Goal: Task Accomplishment & Management: Manage account settings

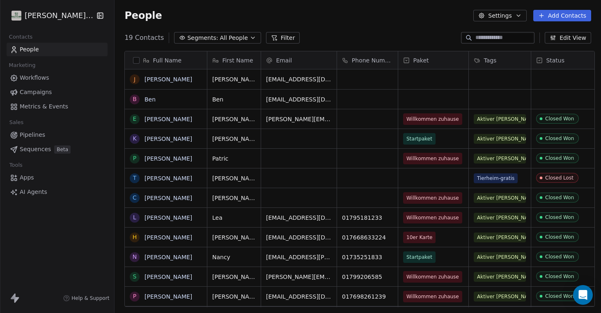
scroll to position [275, 490]
click at [516, 14] on button "Settings" at bounding box center [499, 15] width 53 height 11
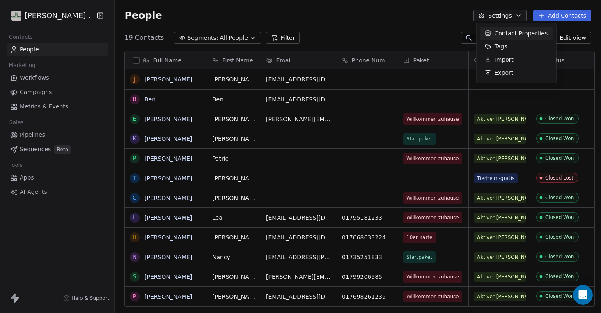
click at [376, 22] on html "[PERSON_NAME]'s Way Contacts People Marketing Workflows Campaigns Metrics & Eve…" at bounding box center [300, 156] width 601 height 313
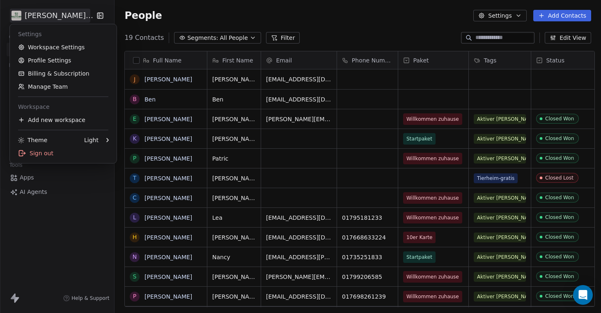
click at [69, 16] on html "[PERSON_NAME]'s Way Contacts People Marketing Workflows Campaigns Metrics & Eve…" at bounding box center [300, 156] width 601 height 313
click at [63, 119] on div "Add new workspace" at bounding box center [63, 119] width 100 height 13
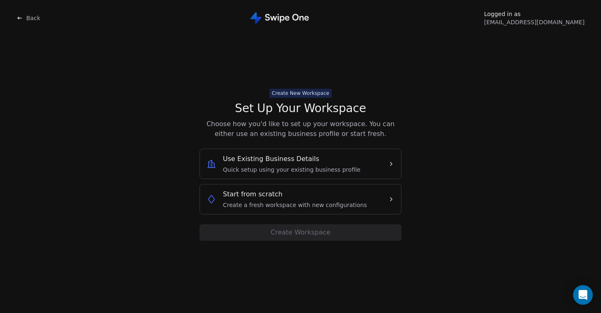
click at [301, 203] on span "Create a fresh workspace with new configurations" at bounding box center [295, 205] width 144 height 8
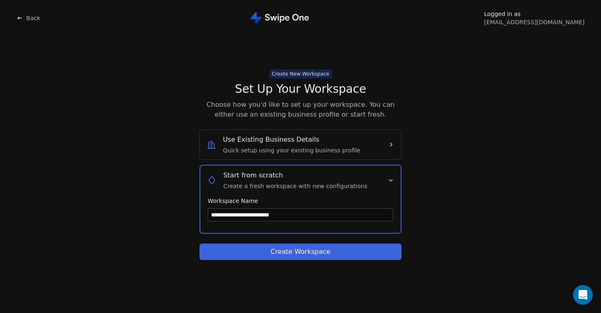
type input "**********"
click at [300, 250] on button "Create Workspace" at bounding box center [300, 251] width 202 height 16
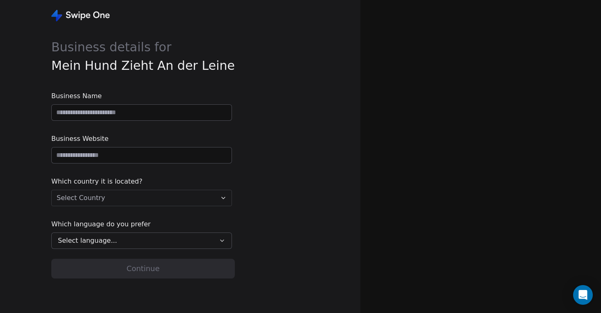
click at [121, 114] on input at bounding box center [142, 113] width 180 height 16
type input "**********"
click at [125, 157] on input "url" at bounding box center [142, 155] width 180 height 16
type input "**********"
click at [187, 198] on html "**********" at bounding box center [300, 156] width 601 height 313
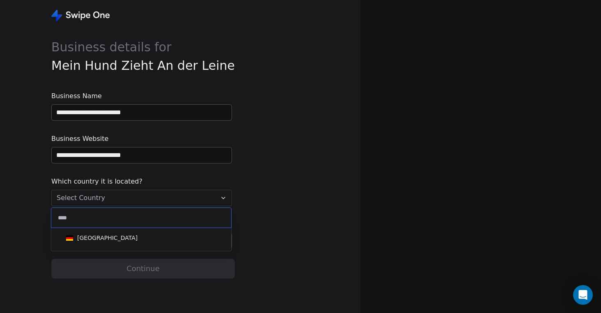
type input "****"
click at [142, 234] on div "[GEOGRAPHIC_DATA]" at bounding box center [141, 237] width 157 height 9
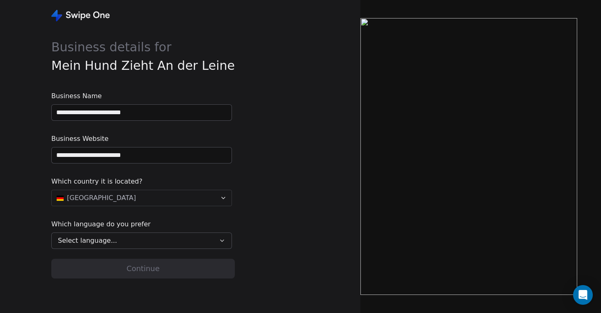
click at [153, 235] on div "Select language..." at bounding box center [136, 240] width 156 height 10
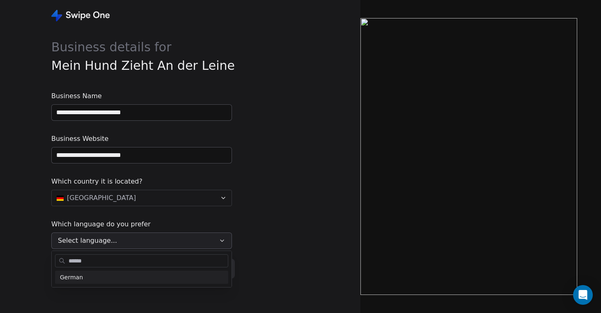
type input "******"
click at [137, 272] on div "German" at bounding box center [141, 276] width 173 height 13
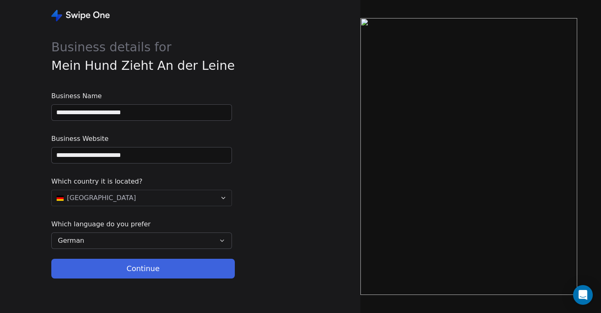
click at [150, 264] on button "Continue" at bounding box center [142, 268] width 183 height 20
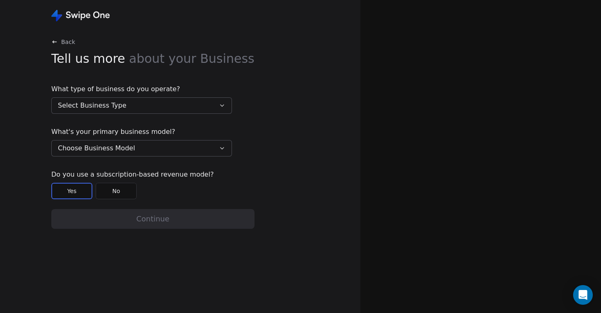
click at [157, 107] on button "Select Business Type" at bounding box center [141, 105] width 181 height 16
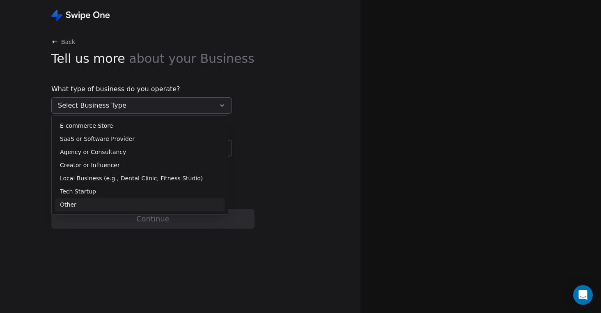
click at [130, 201] on div "Other" at bounding box center [140, 204] width 160 height 9
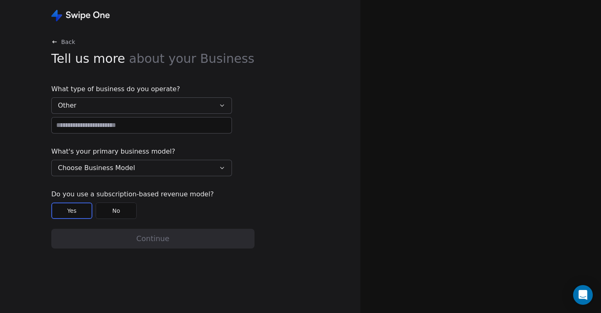
click at [128, 126] on input at bounding box center [142, 125] width 180 height 16
type input "*"
type input "**********"
click at [190, 164] on button "Choose Business Model" at bounding box center [141, 168] width 181 height 16
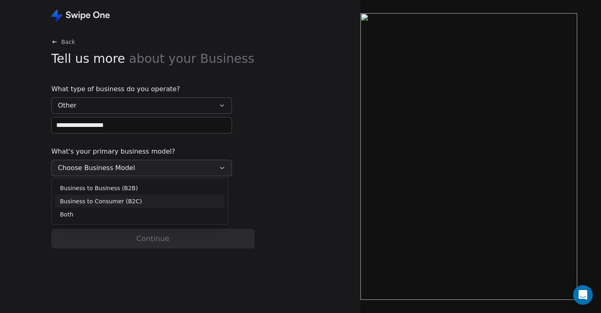
click at [165, 200] on div "Business to Consumer (B2C)" at bounding box center [140, 201] width 160 height 9
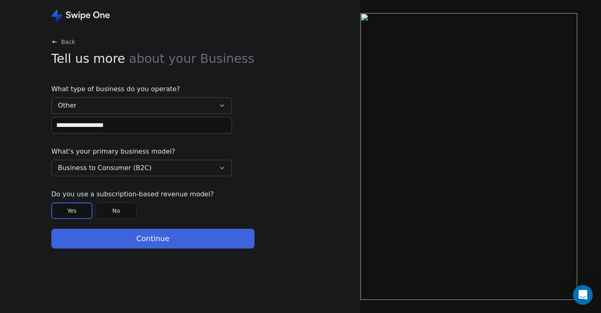
click at [167, 195] on span "Do you use a subscription-based revenue model?" at bounding box center [141, 194] width 181 height 10
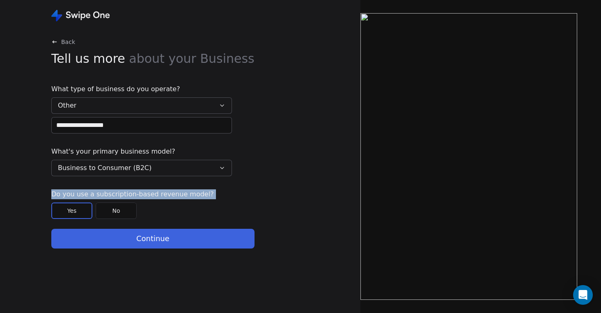
click at [167, 195] on span "Do you use a subscription-based revenue model?" at bounding box center [141, 194] width 181 height 10
click at [173, 194] on span "Do you use a subscription-based revenue model?" at bounding box center [141, 194] width 181 height 10
click at [181, 194] on span "Do you use a subscription-based revenue model?" at bounding box center [141, 194] width 181 height 10
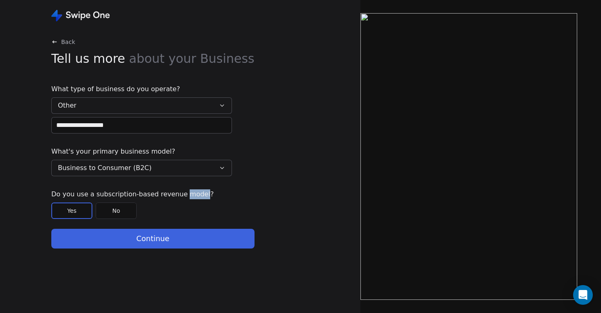
click at [181, 194] on span "Do you use a subscription-based revenue model?" at bounding box center [141, 194] width 181 height 10
click at [197, 194] on span "Do you use a subscription-based revenue model?" at bounding box center [141, 194] width 181 height 10
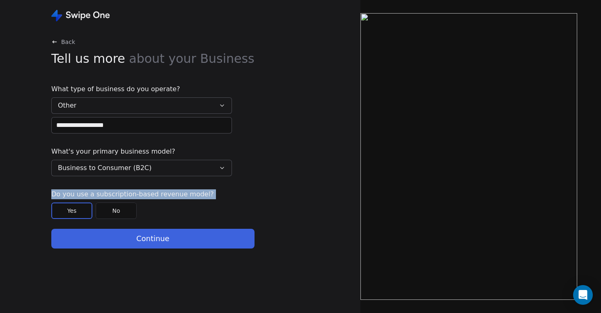
click at [195, 194] on span "Do you use a subscription-based revenue model?" at bounding box center [141, 194] width 181 height 10
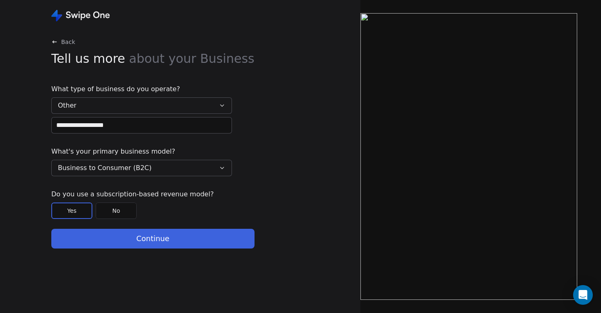
click at [123, 216] on button "No" at bounding box center [116, 210] width 41 height 16
click at [139, 234] on button "Continue" at bounding box center [152, 239] width 203 height 20
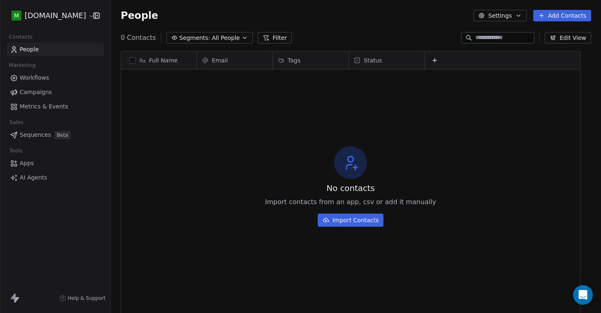
scroll to position [275, 479]
click at [507, 16] on button "Settings" at bounding box center [499, 15] width 53 height 11
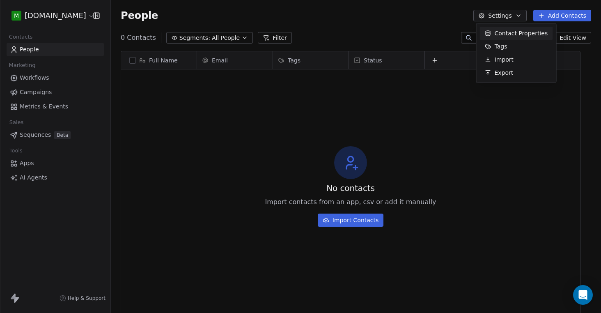
click at [512, 34] on span "Contact Properties" at bounding box center [520, 33] width 53 height 9
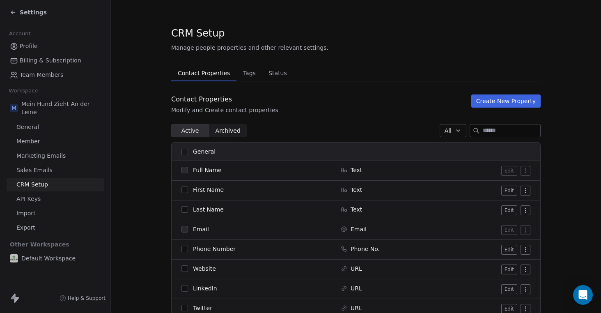
click at [45, 154] on span "Marketing Emails" at bounding box center [40, 155] width 49 height 9
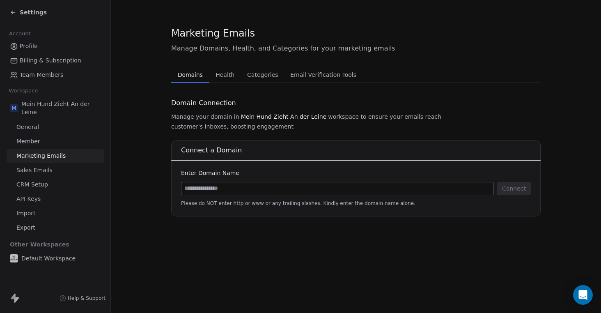
click at [244, 182] on input at bounding box center [337, 188] width 312 height 12
type input "**********"
click at [512, 182] on button "Connect" at bounding box center [514, 188] width 34 height 13
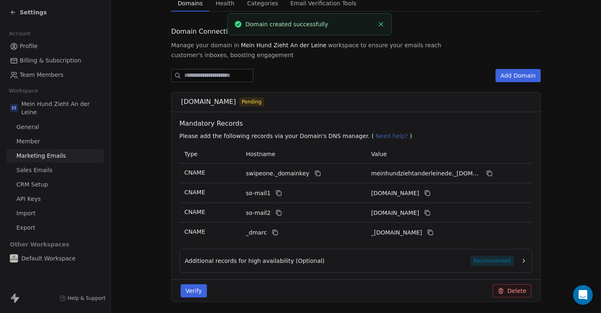
scroll to position [75, 0]
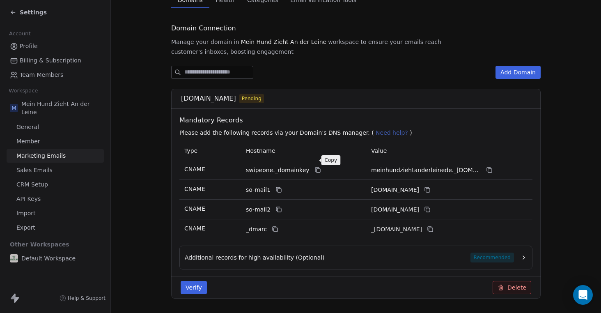
click at [314, 167] on icon at bounding box center [317, 170] width 7 height 7
click at [489, 167] on icon at bounding box center [489, 170] width 7 height 7
click at [277, 188] on icon at bounding box center [279, 190] width 4 height 4
click at [430, 186] on icon at bounding box center [427, 189] width 7 height 7
click at [277, 208] on icon at bounding box center [279, 210] width 4 height 4
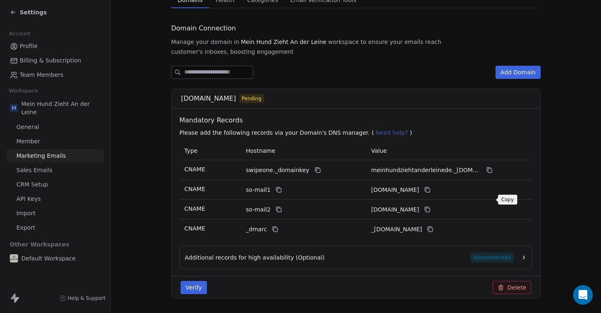
click at [430, 206] on icon at bounding box center [427, 209] width 7 height 7
click at [276, 226] on icon at bounding box center [275, 229] width 7 height 7
click at [433, 226] on icon at bounding box center [430, 229] width 7 height 7
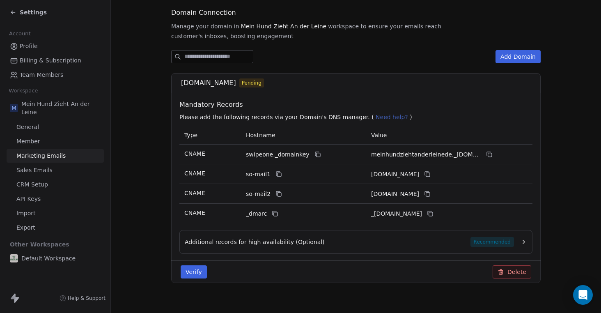
scroll to position [90, 0]
click at [196, 265] on button "Verify" at bounding box center [194, 271] width 26 height 13
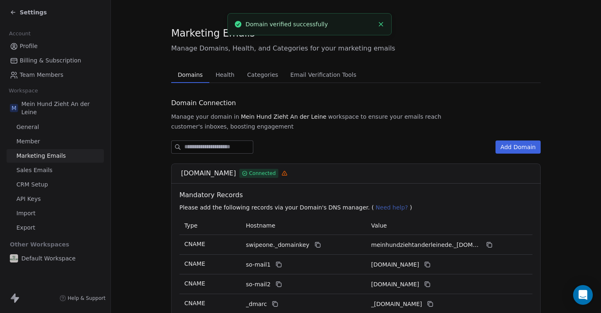
scroll to position [0, 0]
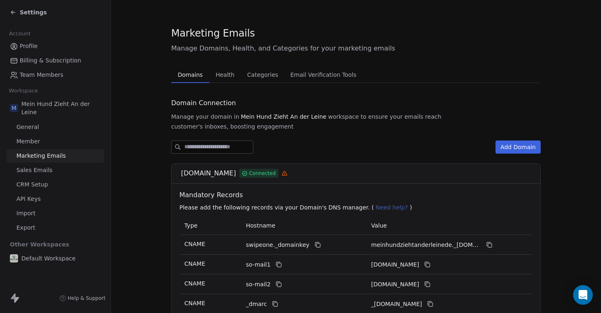
click at [233, 76] on span "Health" at bounding box center [224, 74] width 25 height 11
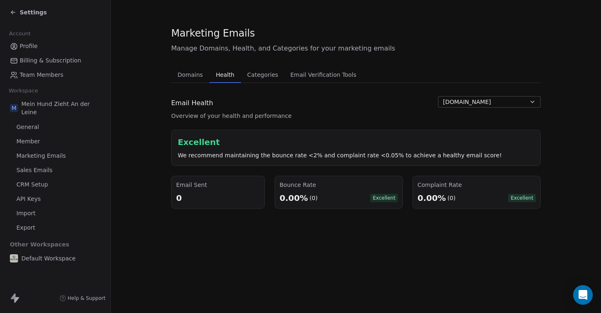
click at [329, 75] on span "Email Verification Tools" at bounding box center [323, 74] width 73 height 11
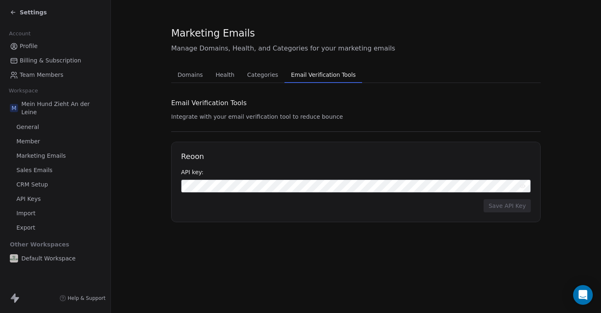
click at [253, 74] on span "Categories" at bounding box center [262, 74] width 37 height 11
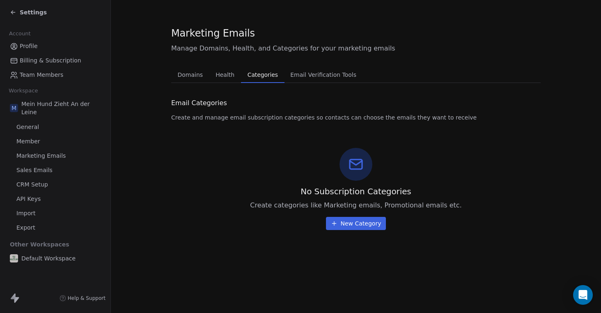
click at [325, 81] on button "Email Verification Tools Email Verification Tools" at bounding box center [323, 74] width 78 height 16
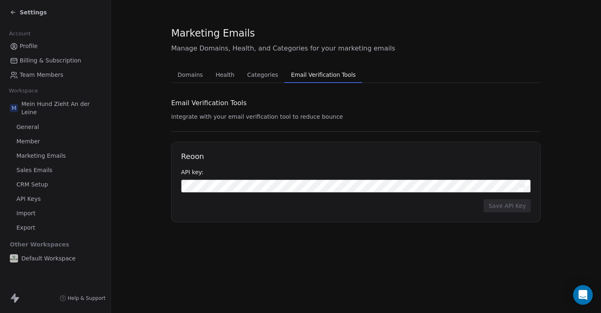
click at [192, 74] on span "Domains" at bounding box center [190, 74] width 32 height 11
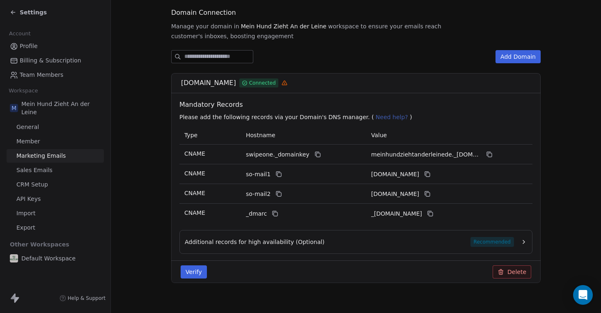
scroll to position [90, 0]
click at [494, 237] on span "Recommended" at bounding box center [491, 242] width 43 height 10
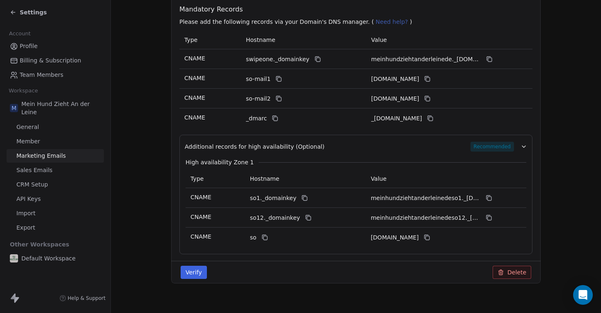
scroll to position [0, 0]
click at [301, 194] on icon at bounding box center [304, 197] width 7 height 7
click at [488, 194] on icon at bounding box center [488, 197] width 7 height 7
click at [306, 215] on icon at bounding box center [308, 217] width 4 height 4
click at [487, 214] on icon at bounding box center [488, 217] width 7 height 7
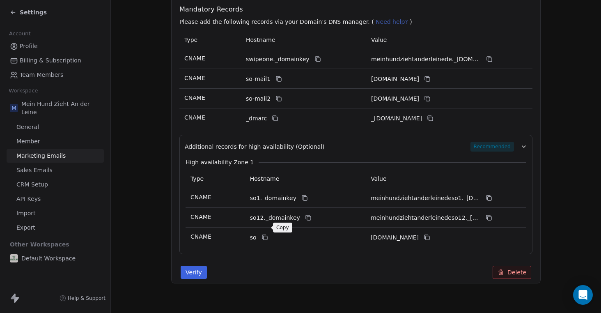
click at [265, 234] on icon at bounding box center [264, 237] width 7 height 7
click at [428, 235] on icon at bounding box center [426, 237] width 4 height 4
click at [199, 265] on button "Verify" at bounding box center [194, 271] width 26 height 13
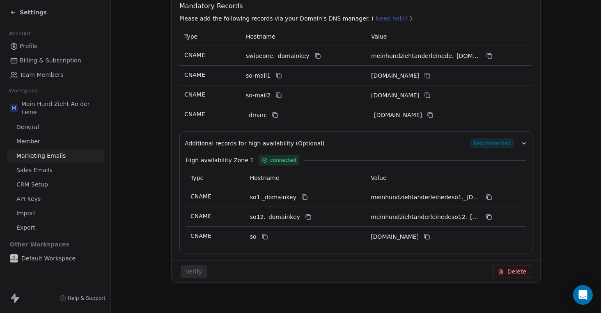
scroll to position [188, 0]
